Goal: Information Seeking & Learning: Understand process/instructions

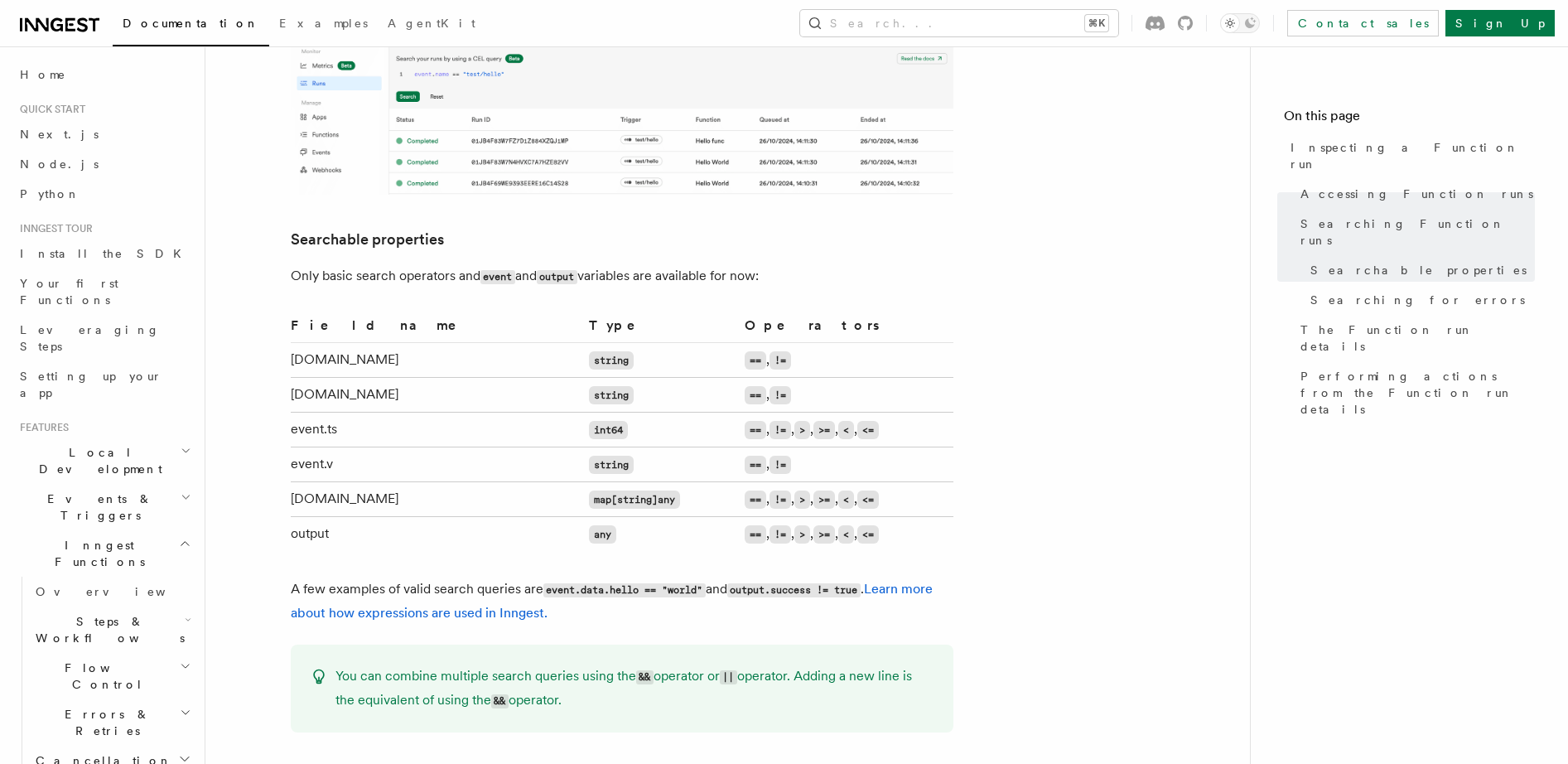
scroll to position [1017, 0]
click at [307, 517] on td "output" at bounding box center [436, 534] width 292 height 35
copy td "output"
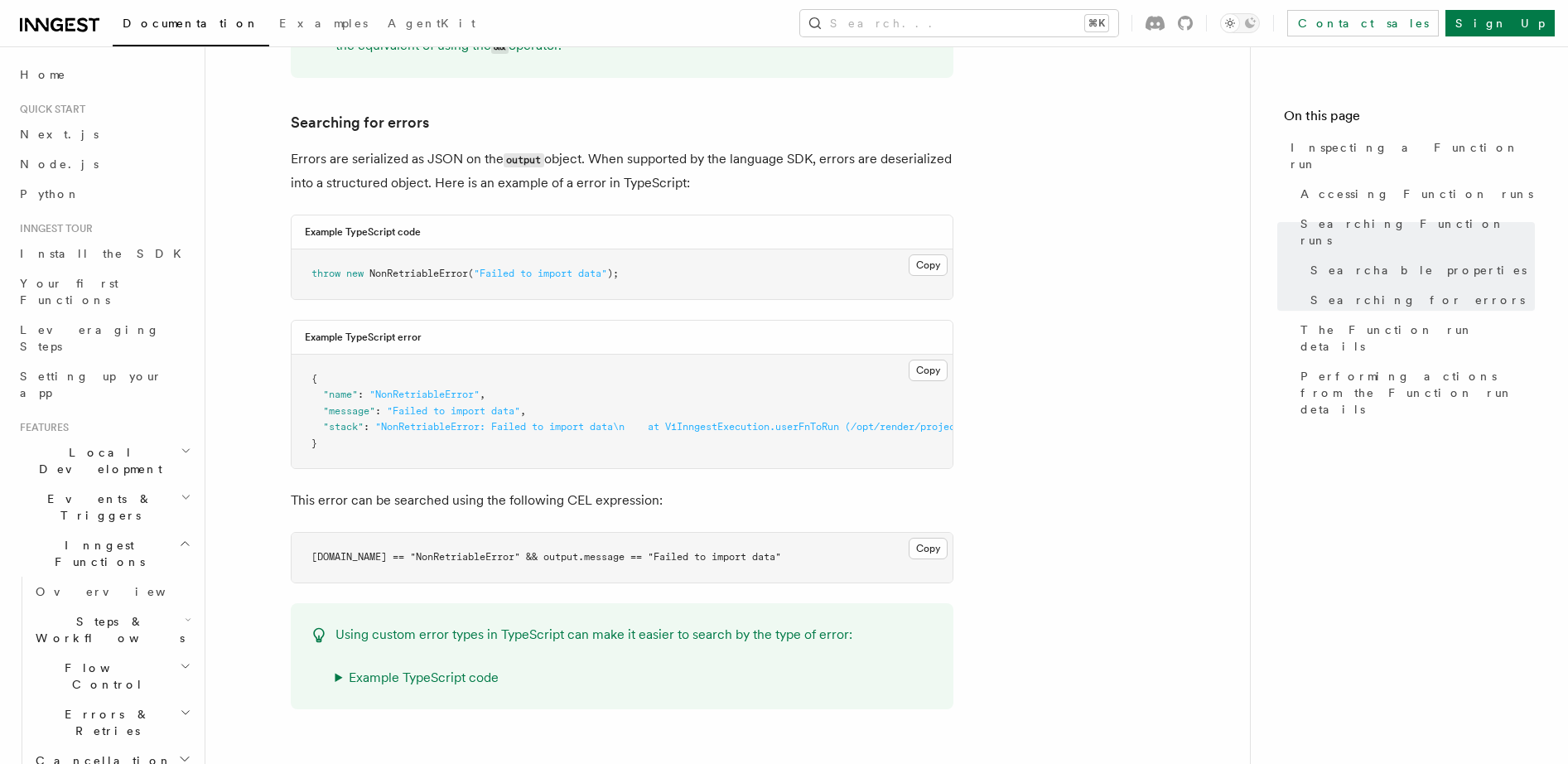
scroll to position [1673, 0]
click at [367, 549] on code "[DOMAIN_NAME] == "NonRetriableError" && output.message == "Failed to import dat…" at bounding box center [547, 554] width 470 height 11
copy code "name"
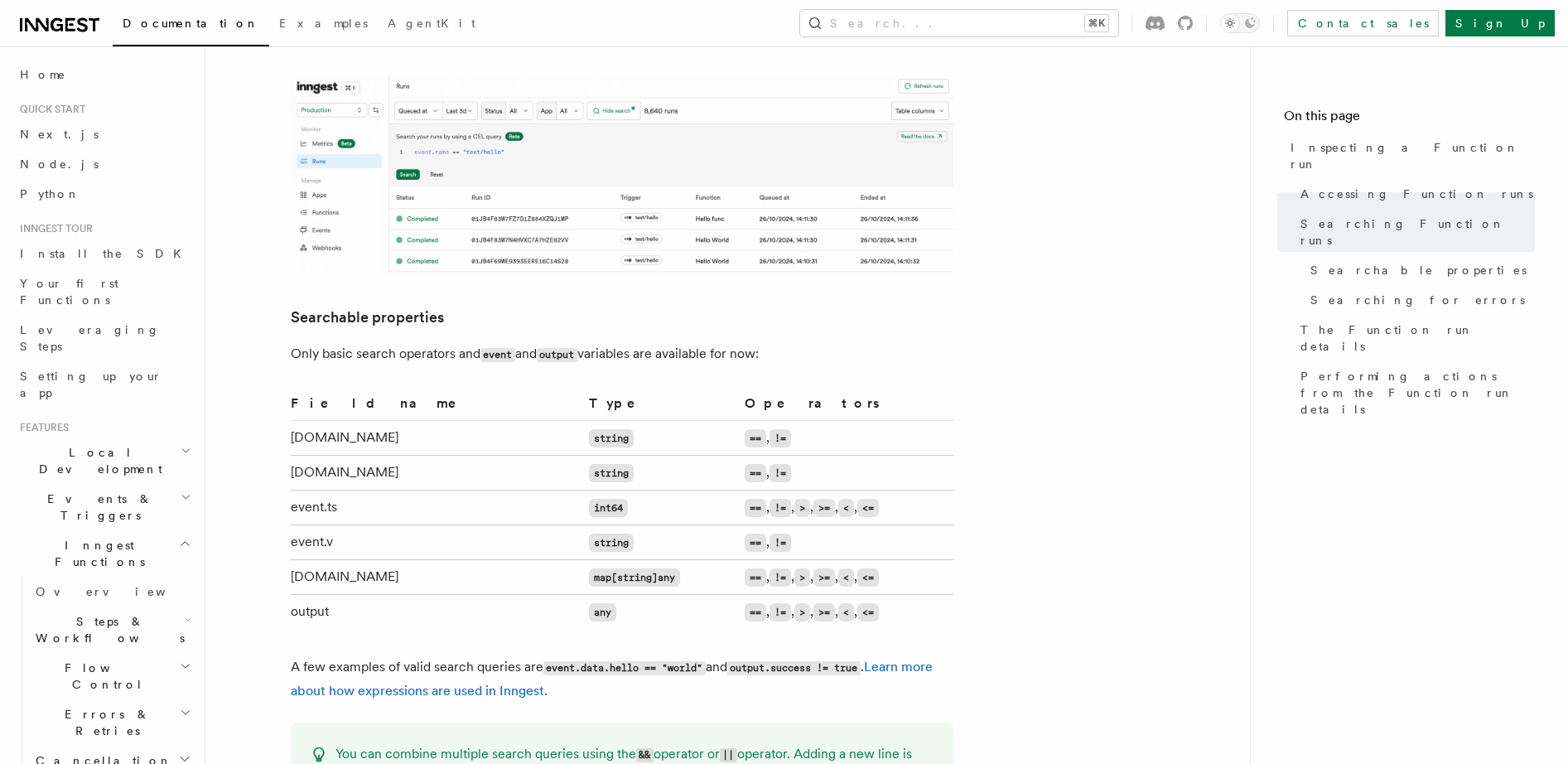
scroll to position [1026, 0]
